Goal: Ask a question: Seek information or help from site administrators or community

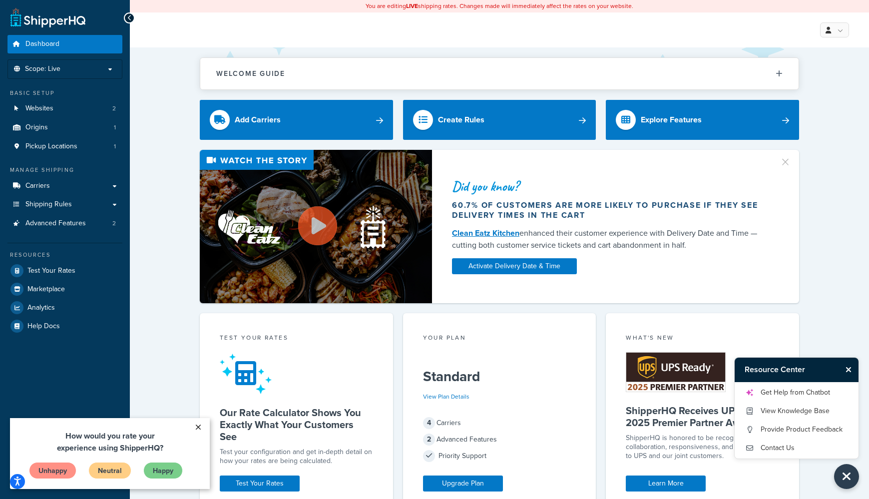
click at [197, 424] on link "×" at bounding box center [197, 427] width 17 height 18
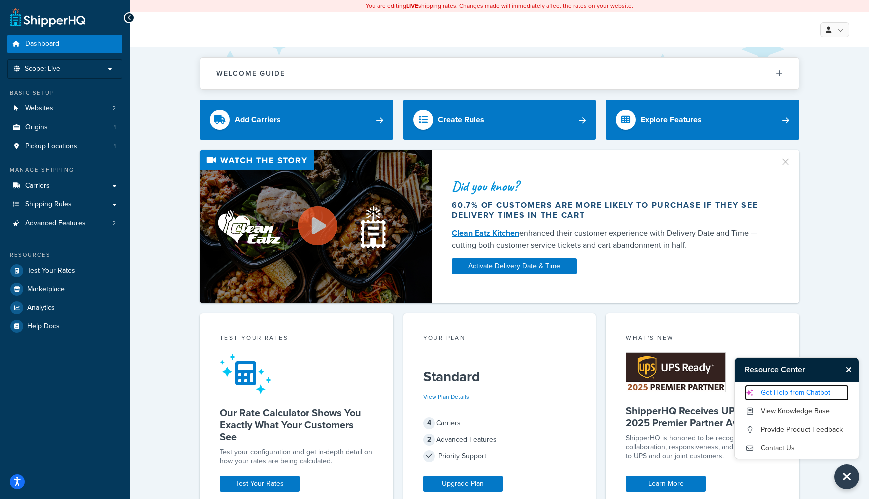
click at [793, 395] on link "Get Help from Chatbot" at bounding box center [797, 393] width 104 height 16
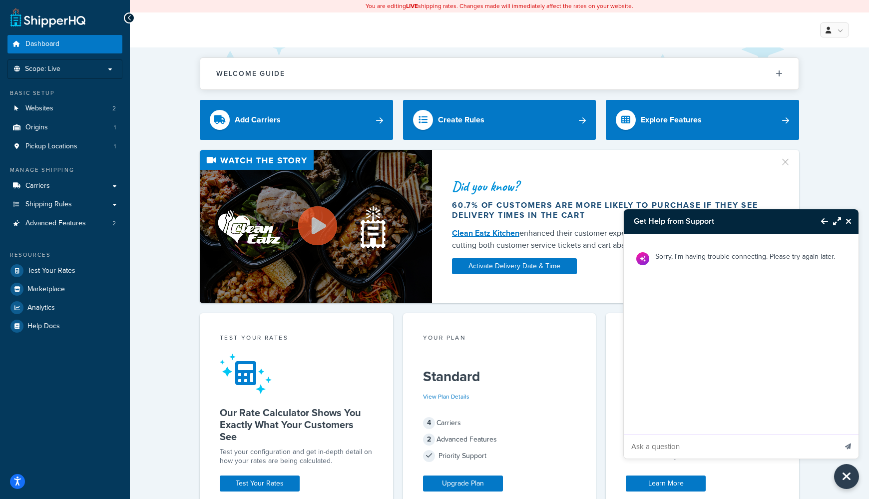
click at [718, 441] on input "Ask a question" at bounding box center [730, 447] width 213 height 24
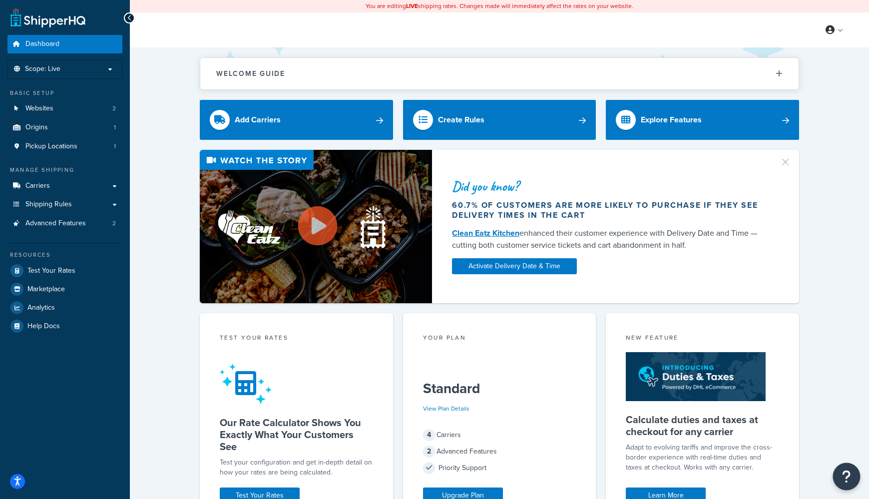
click at [844, 471] on icon "Open Resource Center" at bounding box center [846, 477] width 9 height 14
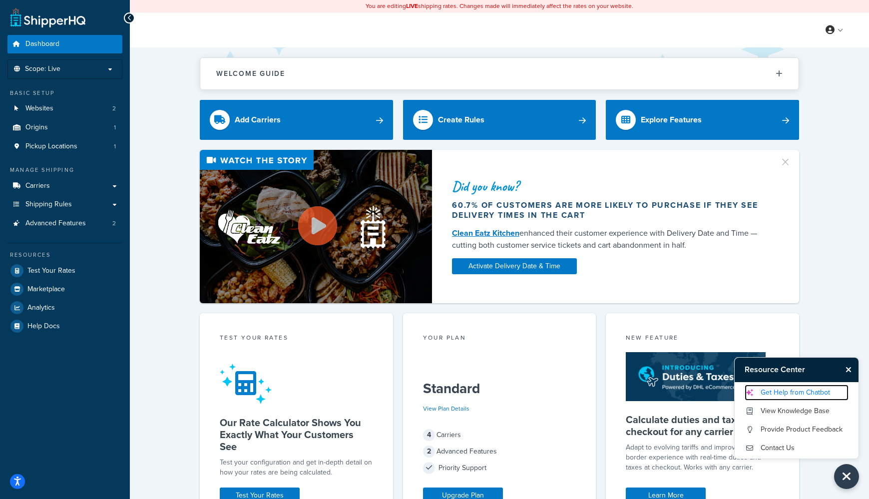
click at [795, 395] on link "Get Help from Chatbot" at bounding box center [797, 393] width 104 height 16
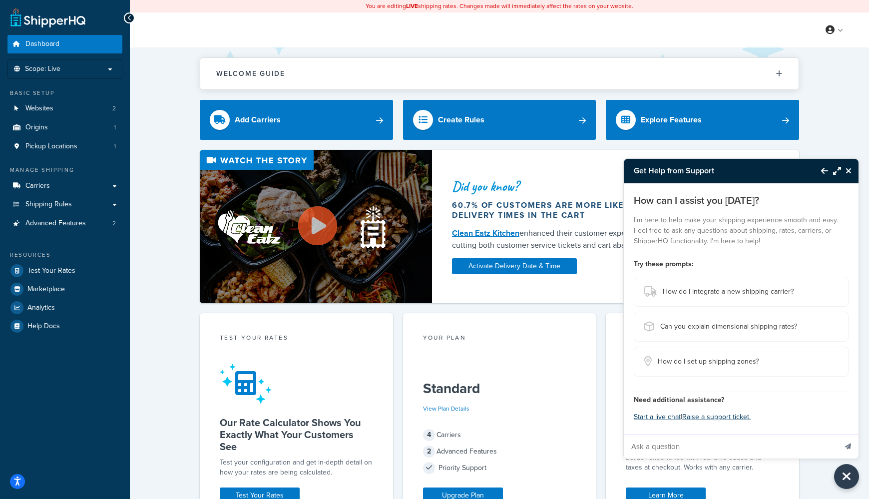
click at [718, 438] on input "Ask a question" at bounding box center [730, 447] width 213 height 24
type input "is there a way to show some shipping methods in Magento Admin only and not on t…"
click at [838, 434] on button "Send message" at bounding box center [848, 446] width 21 height 24
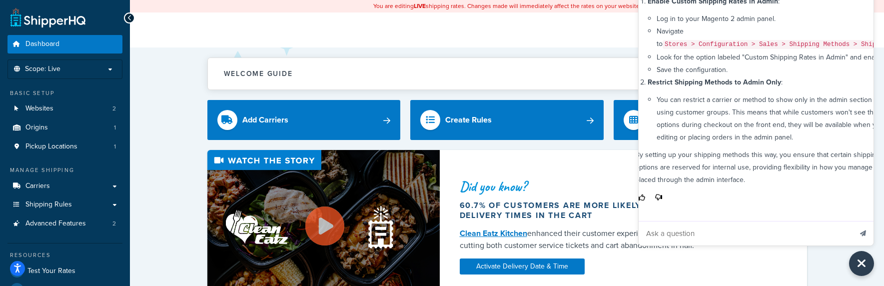
scroll to position [109, 59]
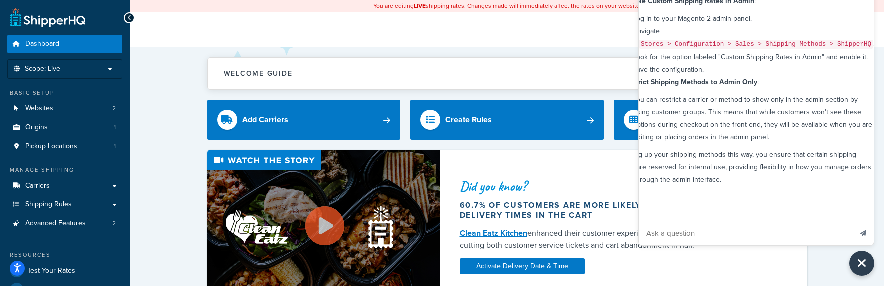
click at [702, 231] on input "Ask a question" at bounding box center [744, 233] width 213 height 24
type input "what would the customer group need to be to achieve this?"
click at [852, 221] on button "Send message" at bounding box center [862, 233] width 21 height 24
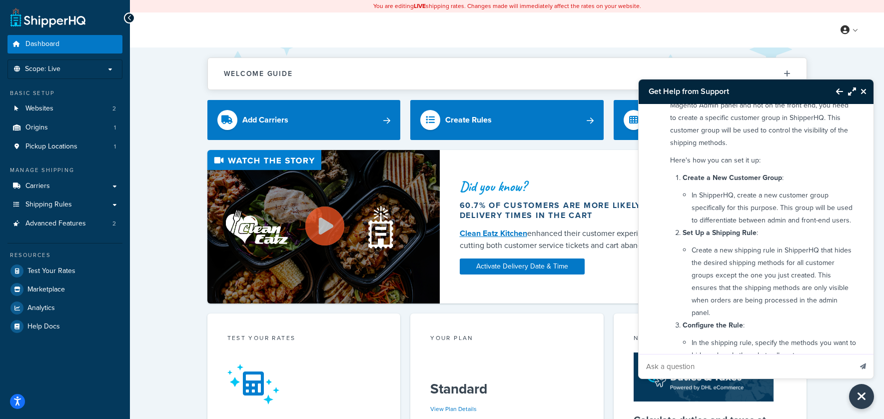
scroll to position [389, 0]
click at [113, 206] on link "Shipping Rules" at bounding box center [64, 204] width 115 height 18
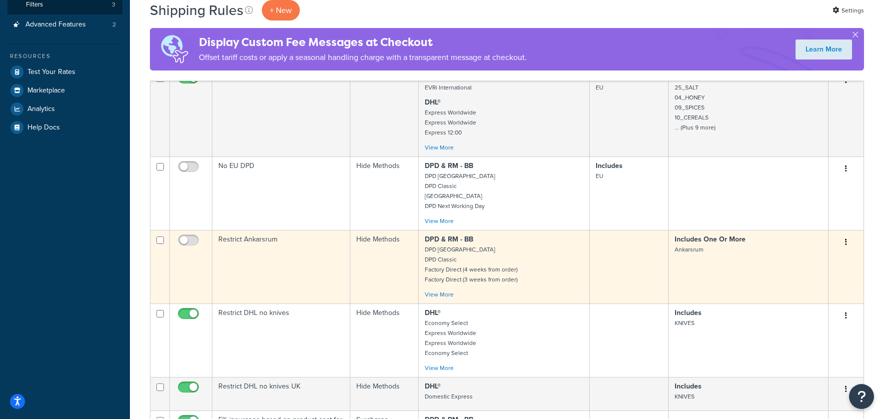
scroll to position [275, 0]
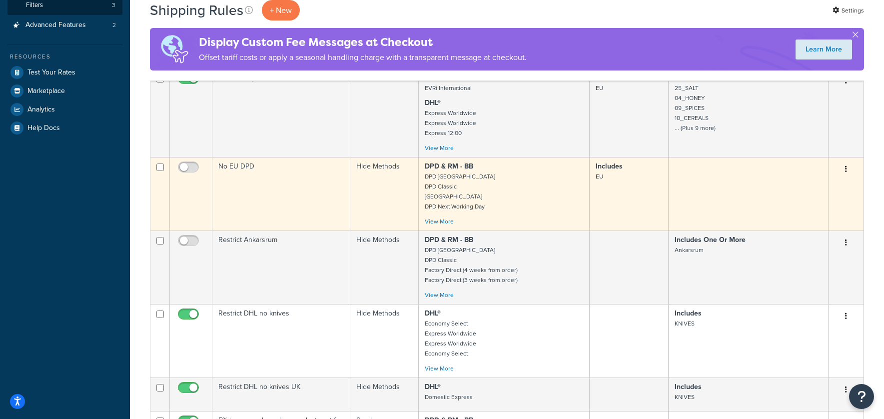
click at [162, 168] on input "checkbox" at bounding box center [159, 166] width 7 height 7
checkbox input "true"
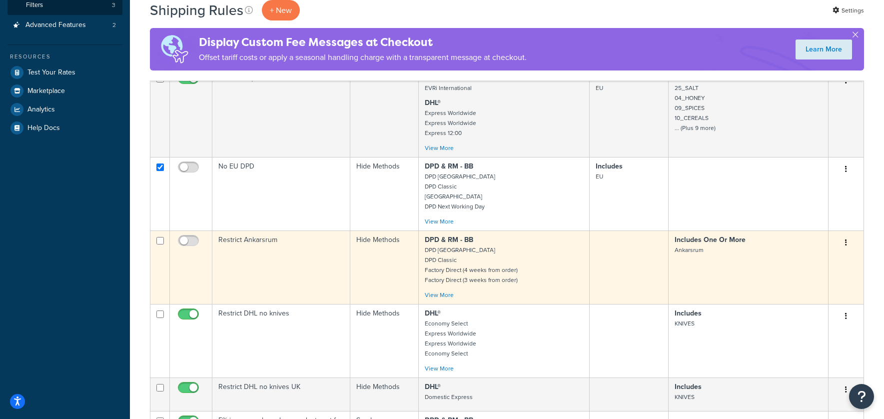
click at [158, 239] on input "checkbox" at bounding box center [159, 240] width 7 height 7
checkbox input "true"
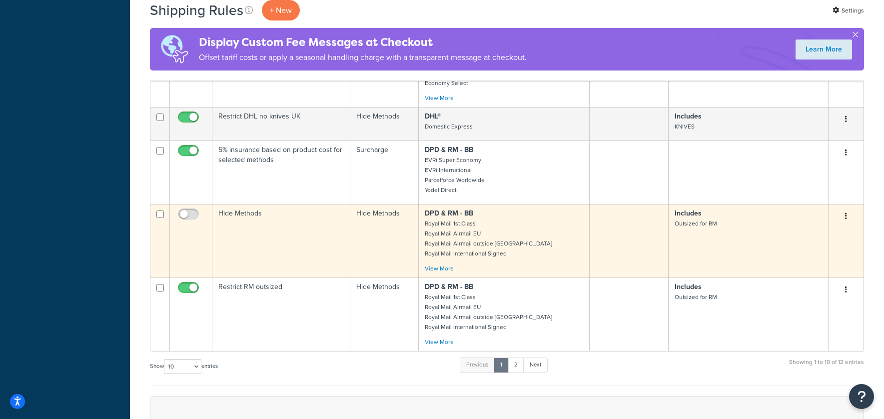
scroll to position [545, 0]
click at [161, 216] on input "checkbox" at bounding box center [159, 214] width 7 height 7
checkbox input "true"
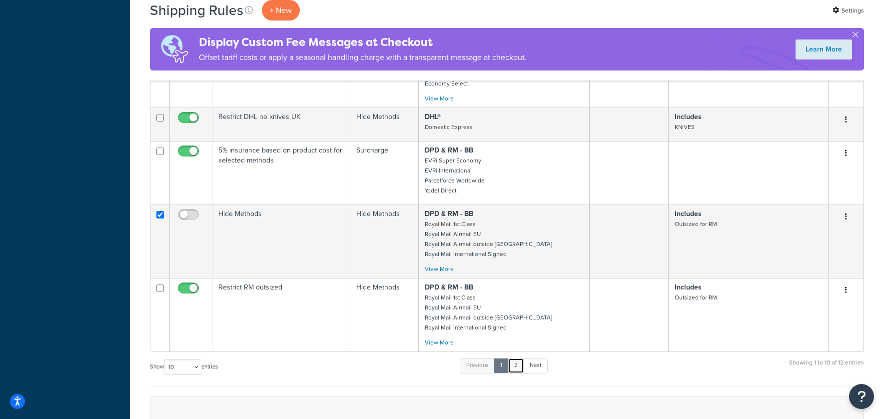
click at [517, 363] on link "2" at bounding box center [516, 365] width 16 height 15
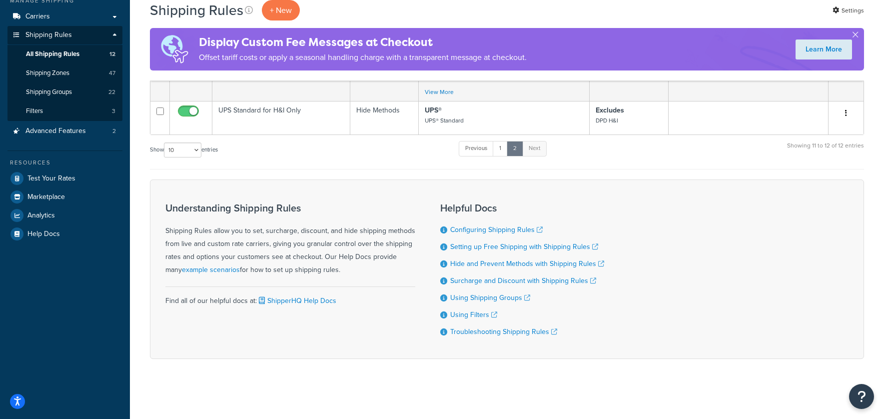
scroll to position [169, 0]
click at [474, 152] on link "Previous" at bounding box center [476, 148] width 35 height 15
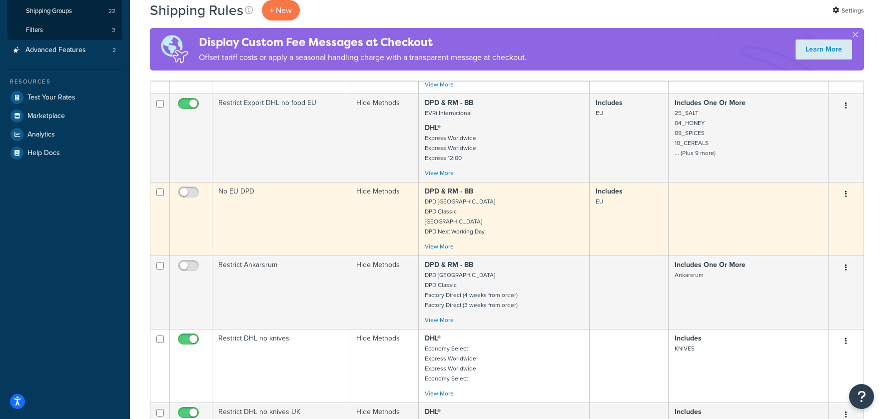
scroll to position [262, 0]
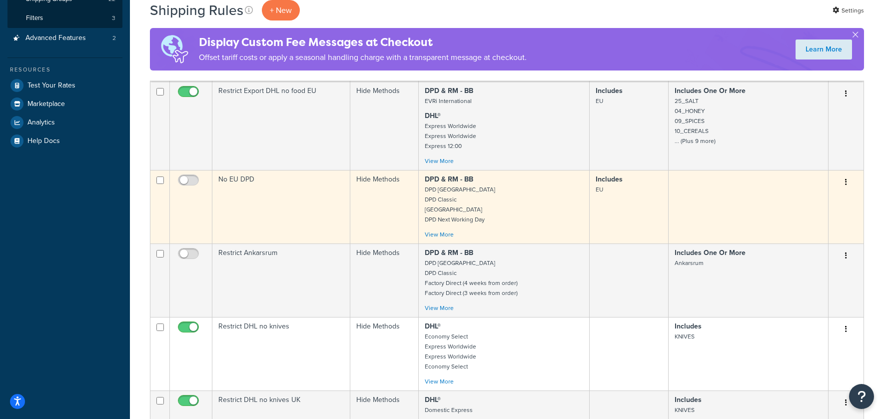
drag, startPoint x: 158, startPoint y: 180, endPoint x: 157, endPoint y: 198, distance: 18.5
click at [157, 180] on input "checkbox" at bounding box center [159, 179] width 7 height 7
checkbox input "true"
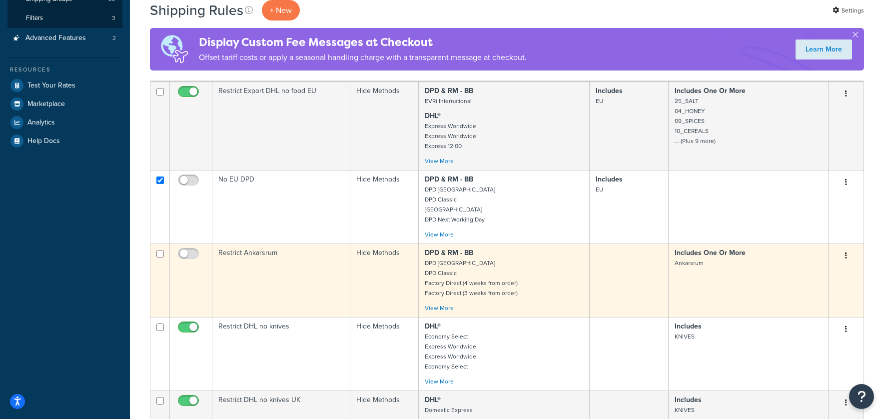
click at [159, 254] on input "checkbox" at bounding box center [159, 253] width 7 height 7
checkbox input "true"
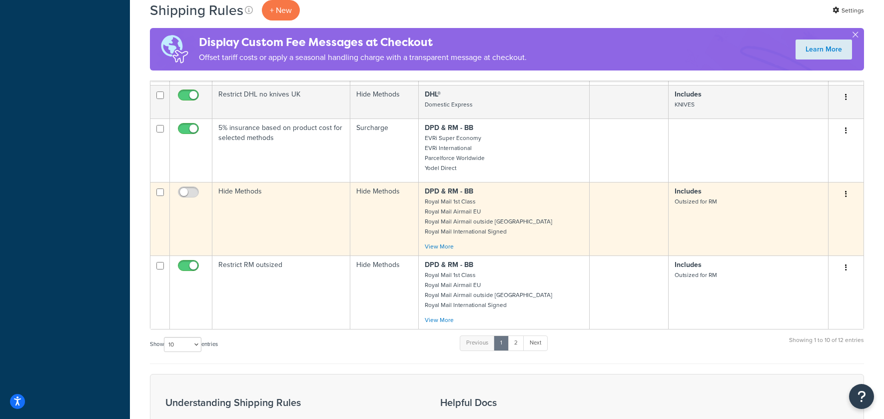
scroll to position [570, 0]
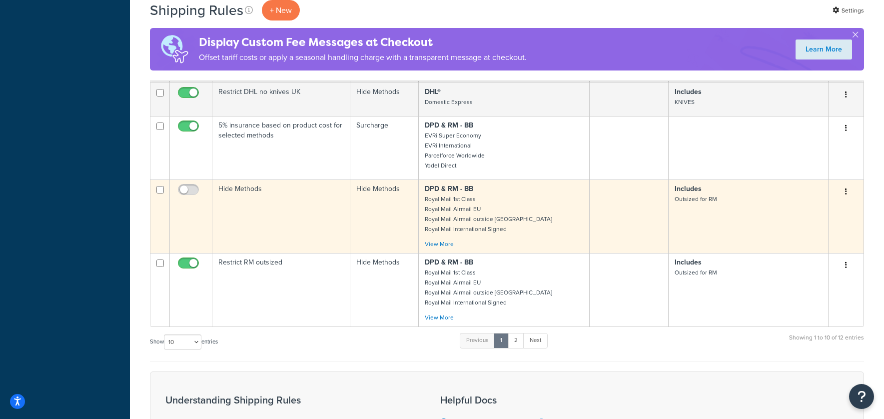
drag, startPoint x: 160, startPoint y: 189, endPoint x: 165, endPoint y: 191, distance: 5.4
click at [160, 189] on input "checkbox" at bounding box center [159, 189] width 7 height 7
checkbox input "true"
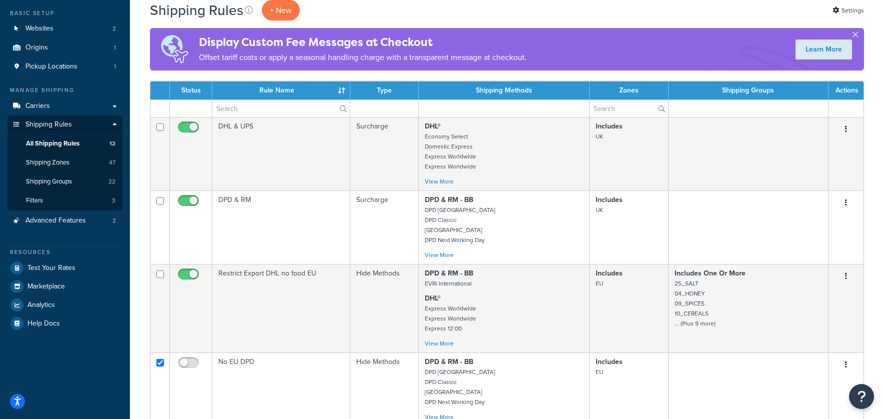
scroll to position [0, 0]
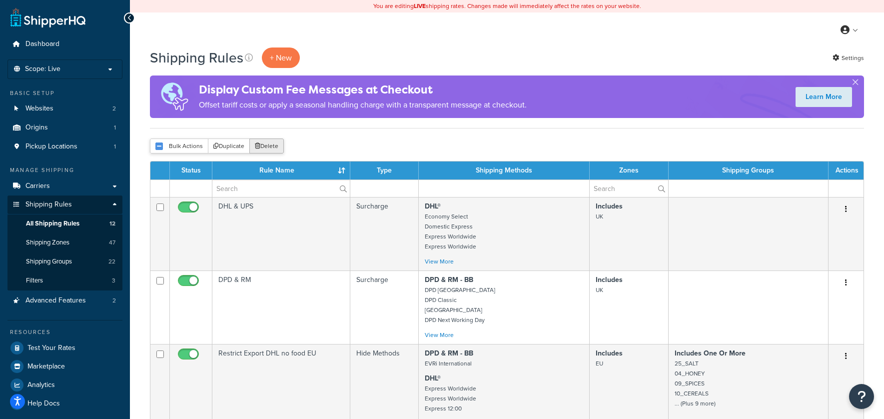
click at [273, 147] on button "Delete" at bounding box center [266, 145] width 34 height 15
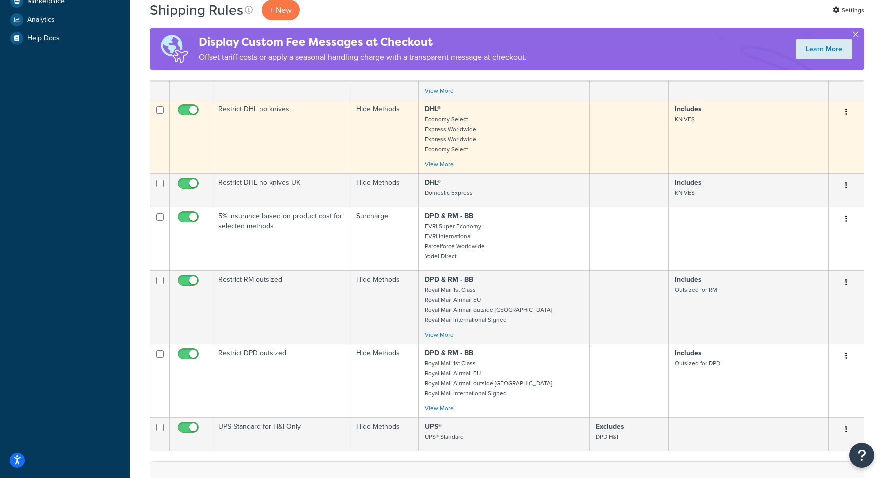
scroll to position [364, 0]
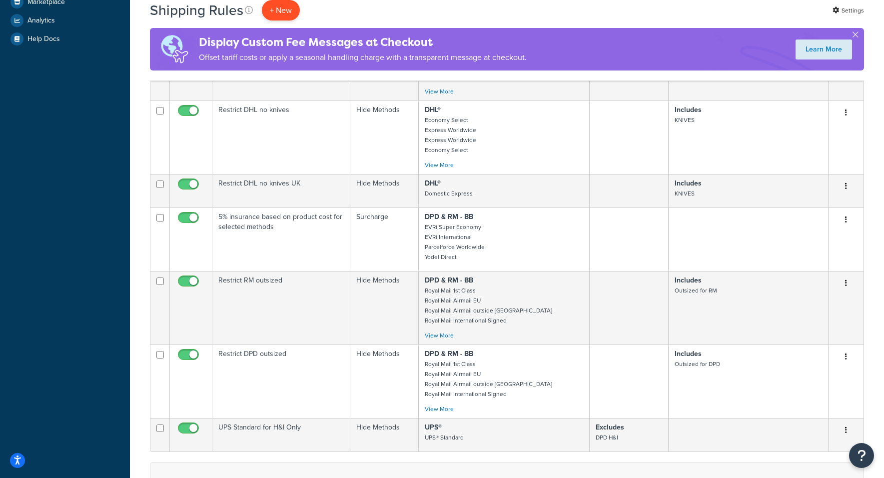
click at [285, 12] on p "+ New" at bounding box center [281, 10] width 38 height 20
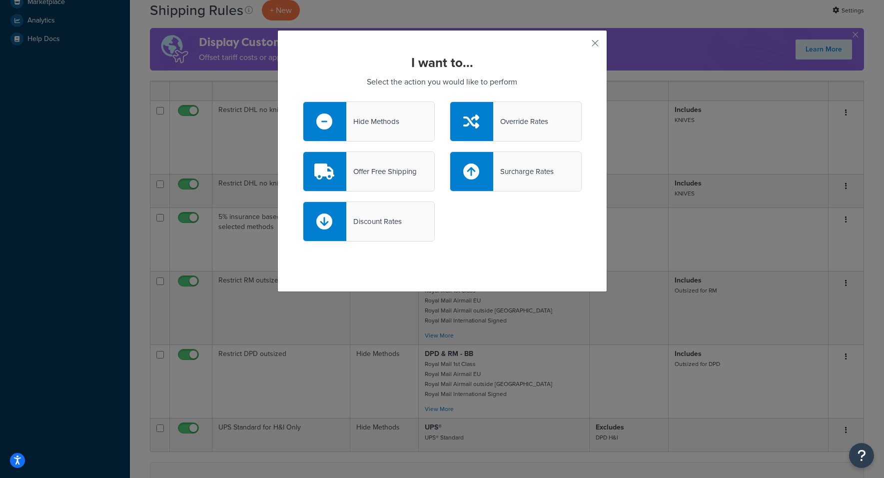
click at [336, 117] on div at bounding box center [324, 121] width 43 height 39
click at [0, 0] on input "Hide Methods" at bounding box center [0, 0] width 0 height 0
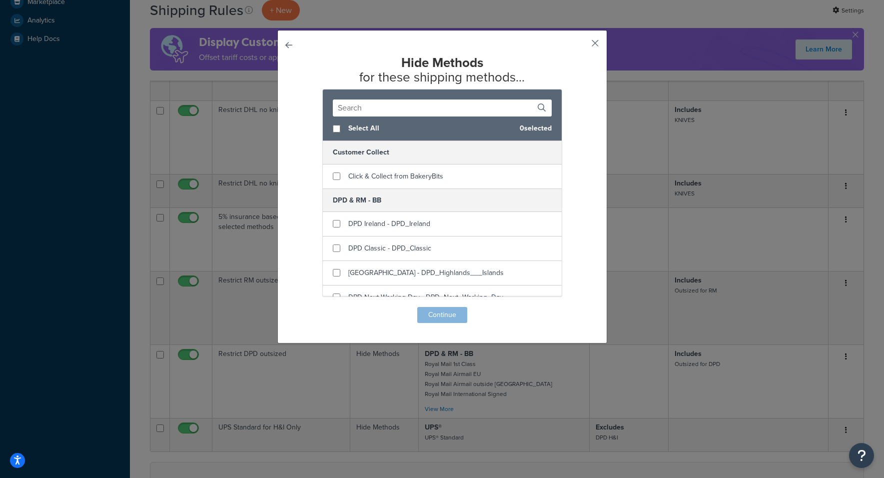
click at [582, 45] on button "button" at bounding box center [580, 46] width 2 height 2
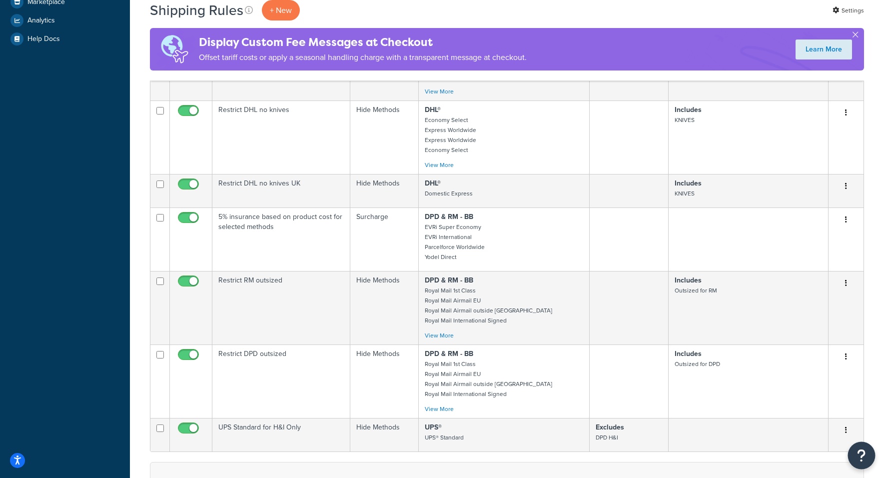
click at [855, 418] on button "Open Resource Center" at bounding box center [861, 455] width 27 height 27
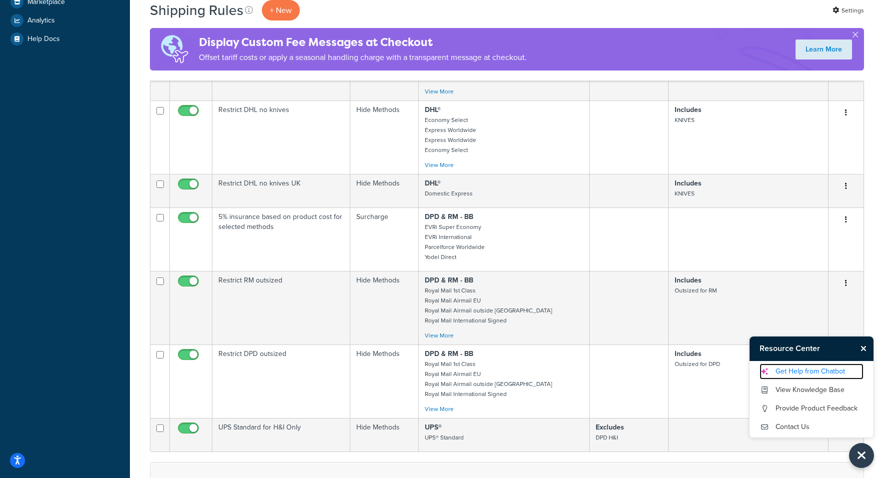
click at [815, 370] on link "Get Help from Chatbot" at bounding box center [811, 371] width 104 height 16
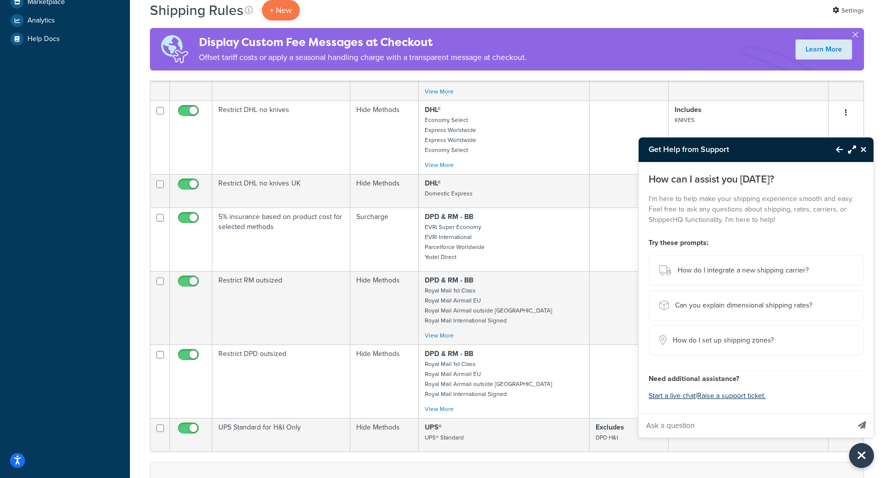
scroll to position [367, 0]
click at [679, 418] on input "Ask a question" at bounding box center [743, 425] width 211 height 24
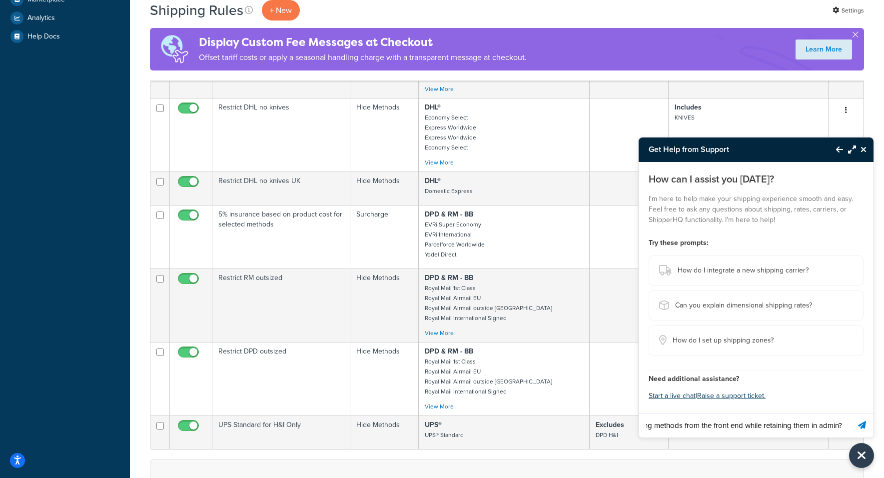
scroll to position [0, 93]
type input "how do I hide some shipping methods from the front end while retaining them in …"
click at [850, 413] on button "Send message" at bounding box center [861, 425] width 23 height 24
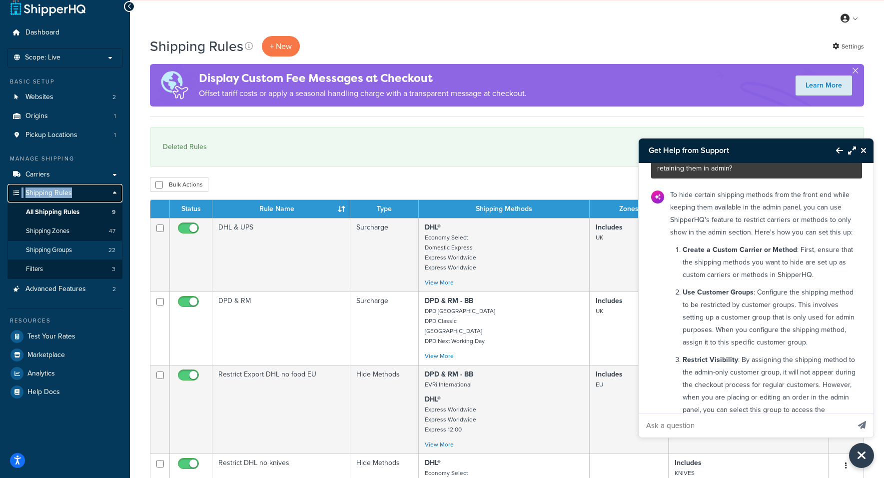
scroll to position [11, 0]
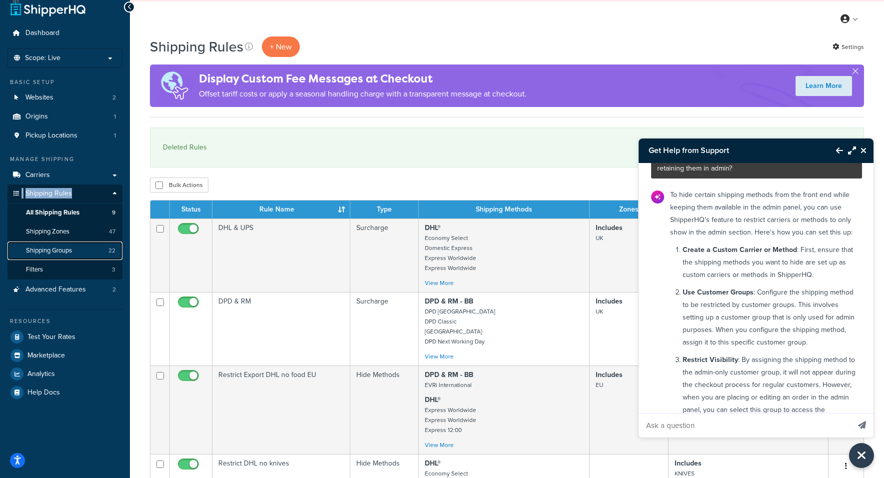
click at [76, 247] on link "Shipping Groups 22" at bounding box center [64, 250] width 115 height 18
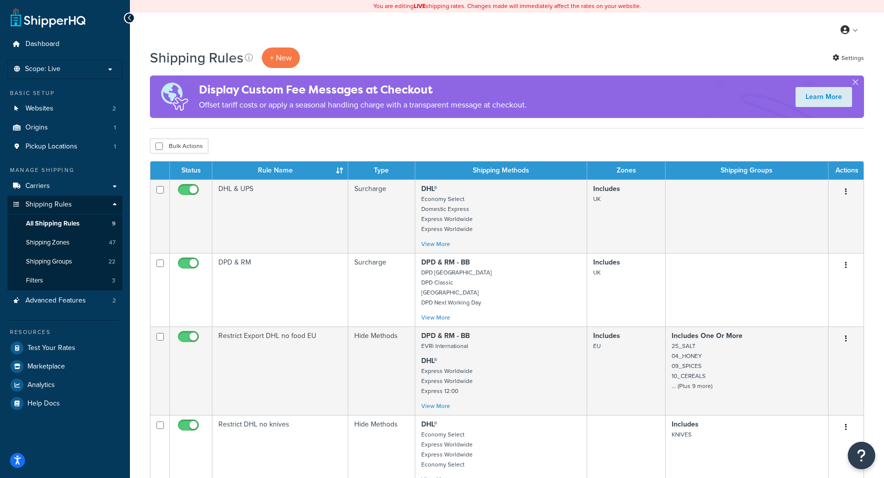
click at [859, 452] on icon "Open Resource Center" at bounding box center [861, 455] width 9 height 14
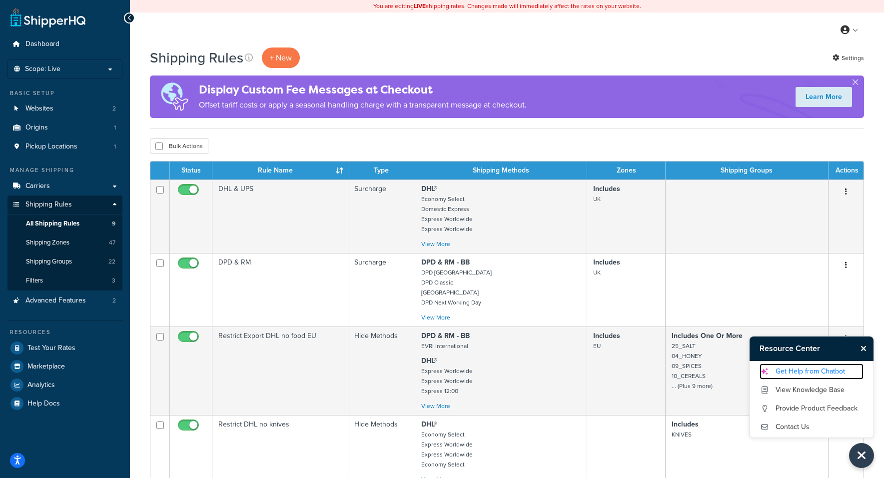
click at [792, 372] on link "Get Help from Chatbot" at bounding box center [811, 371] width 104 height 16
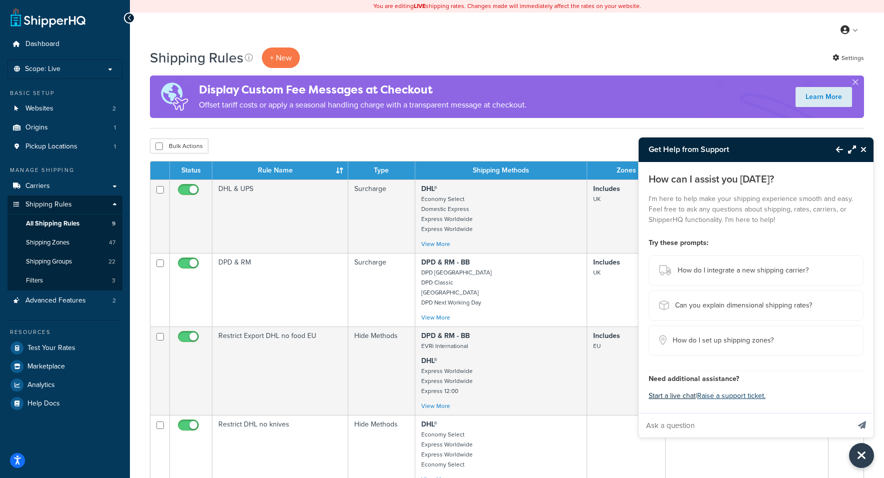
click at [673, 396] on button "Start a live chat" at bounding box center [671, 396] width 47 height 14
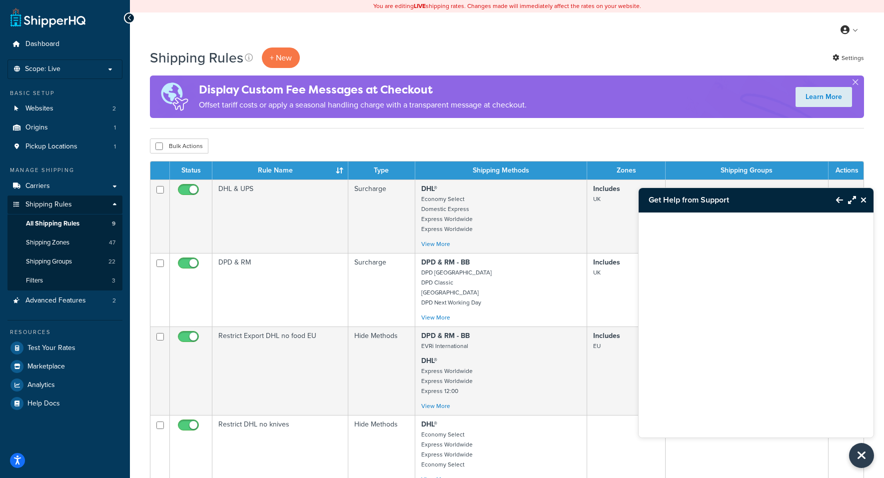
click at [843, 198] on button "Maximize Resource Center" at bounding box center [849, 199] width 13 height 23
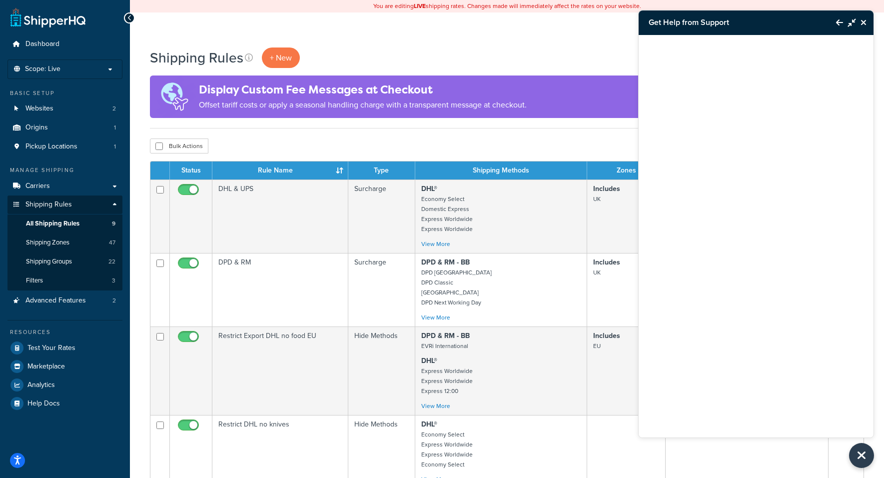
click at [837, 24] on icon "Back to Resource Center" at bounding box center [839, 22] width 7 height 8
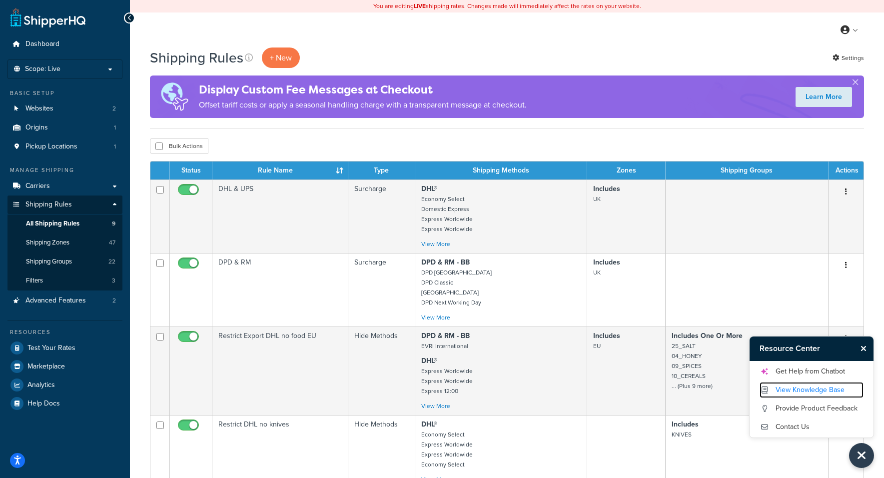
click at [810, 387] on link "View Knowledge Base" at bounding box center [811, 390] width 104 height 16
click at [785, 426] on link "Contact Us" at bounding box center [811, 427] width 104 height 16
click at [795, 372] on link "Get Help from Chatbot" at bounding box center [811, 371] width 104 height 16
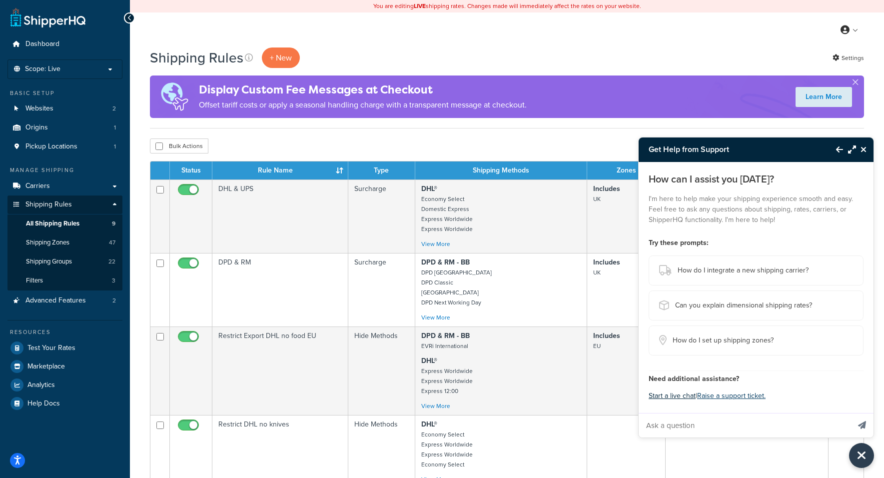
click at [667, 396] on button "Start a live chat" at bounding box center [671, 396] width 47 height 14
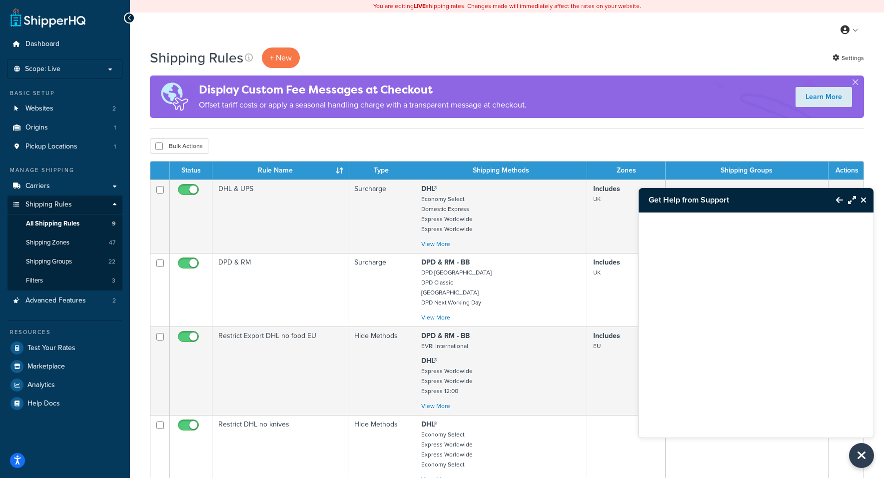
click at [842, 200] on icon "Back to Resource Center" at bounding box center [839, 200] width 7 height 8
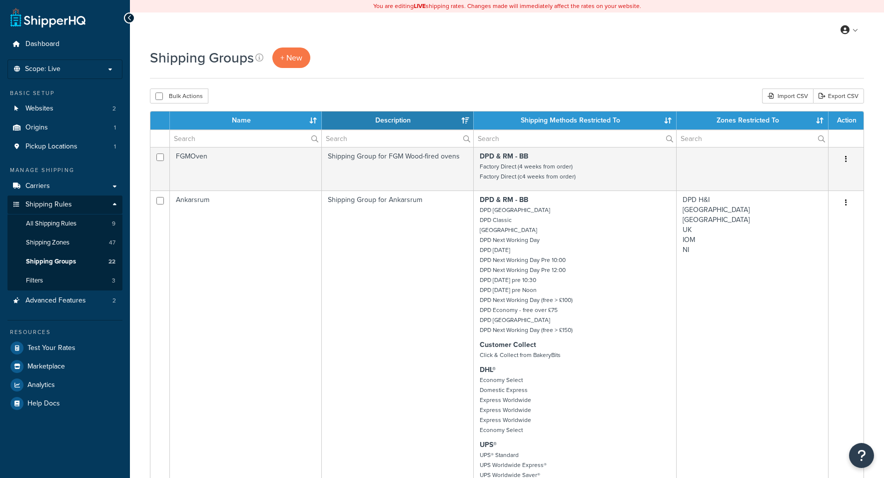
select select "15"
click at [298, 61] on span "+ New" at bounding box center [291, 57] width 22 height 11
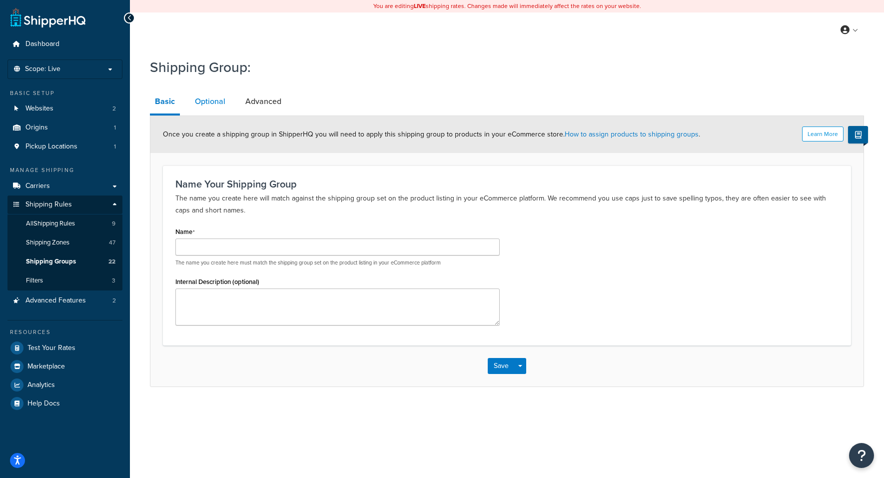
click at [217, 100] on link "Optional" at bounding box center [210, 101] width 40 height 24
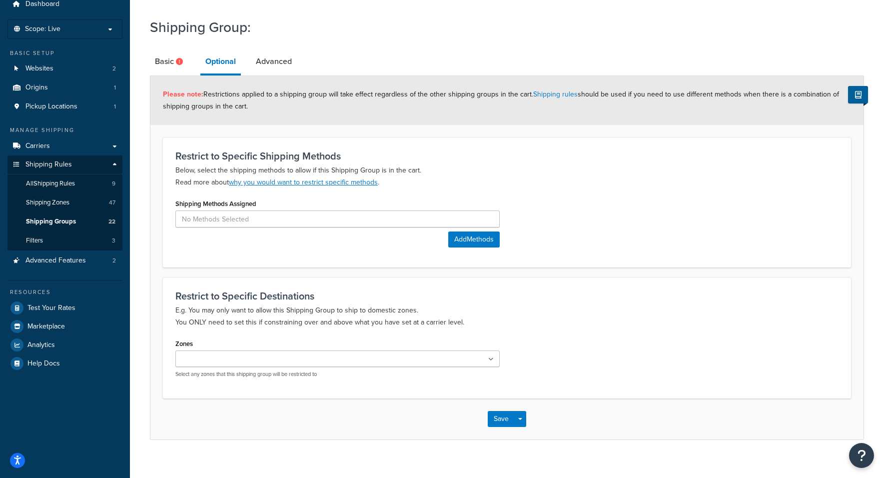
scroll to position [41, 0]
click at [267, 60] on link "Advanced" at bounding box center [274, 60] width 46 height 24
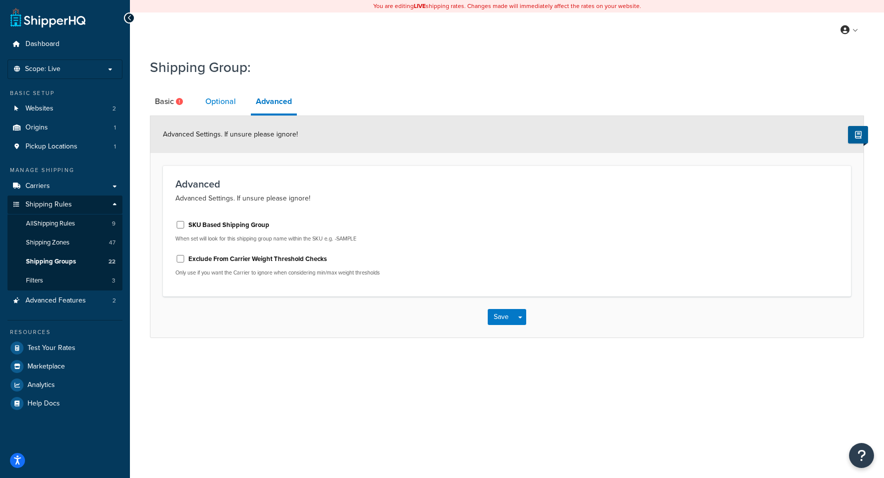
click at [214, 98] on link "Optional" at bounding box center [220, 101] width 40 height 24
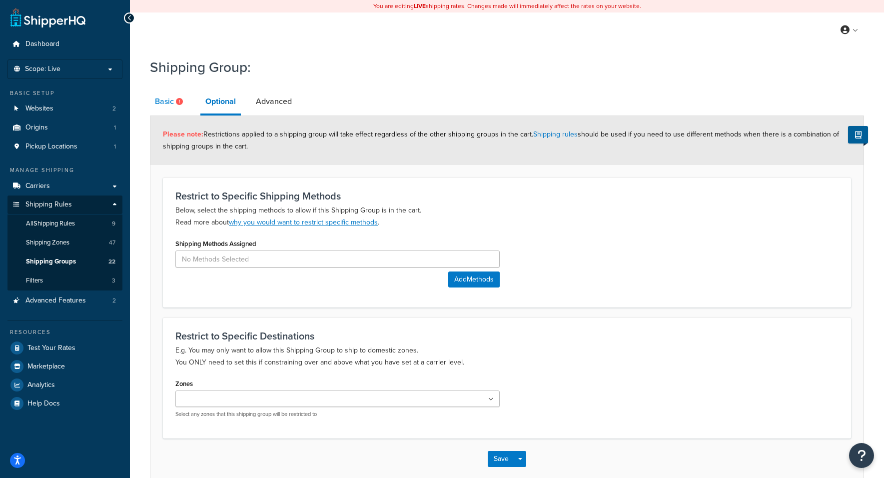
click at [173, 103] on link "Basic" at bounding box center [170, 101] width 40 height 24
